Goal: Task Accomplishment & Management: Manage account settings

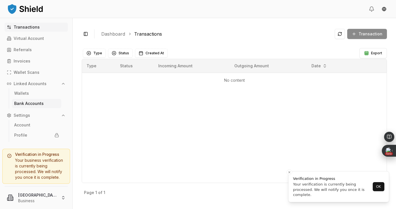
click at [22, 102] on p "Bank Accounts" at bounding box center [28, 104] width 29 height 4
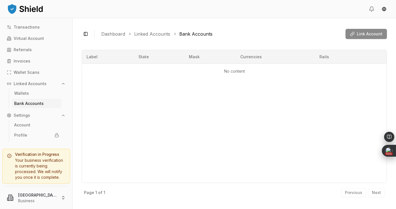
click at [355, 35] on div "Link Account" at bounding box center [365, 34] width 41 height 10
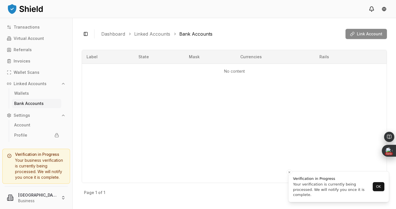
click at [371, 10] on icon at bounding box center [371, 9] width 4 height 4
click at [384, 9] on html "Transactions Virtual Account Referrals Invoices Wallet Scans Linked Accounts Wa…" at bounding box center [198, 104] width 396 height 209
click at [283, 22] on html "Transactions Virtual Account Referrals Invoices Wallet Scans Linked Accounts Wa…" at bounding box center [198, 104] width 396 height 209
click at [23, 135] on p "Profile" at bounding box center [20, 135] width 13 height 4
click at [21, 121] on link "Account" at bounding box center [36, 125] width 49 height 9
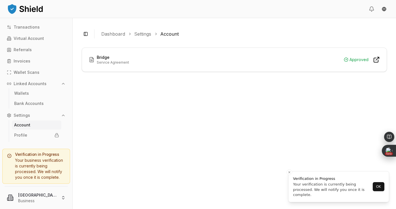
click at [129, 63] on div "Bridge Service Agreement Approved" at bounding box center [234, 60] width 291 height 10
click at [373, 61] on icon at bounding box center [376, 59] width 7 height 7
